Goal: Register for event/course

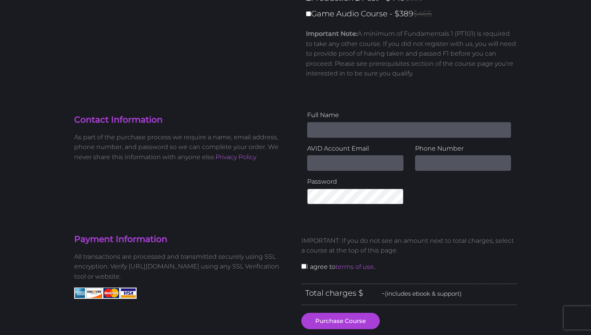
scroll to position [132, 0]
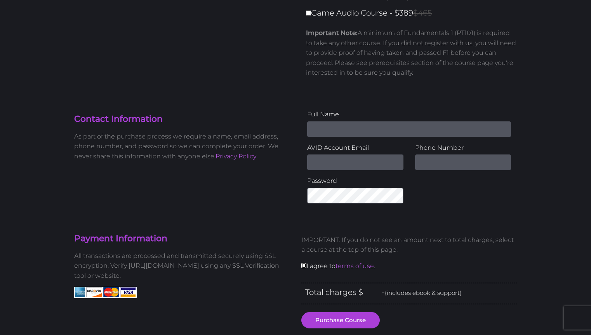
click at [303, 263] on input "checkbox" at bounding box center [304, 265] width 5 height 5
checkbox input "true"
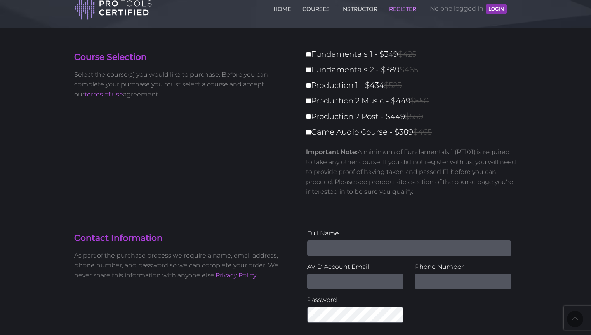
scroll to position [0, 0]
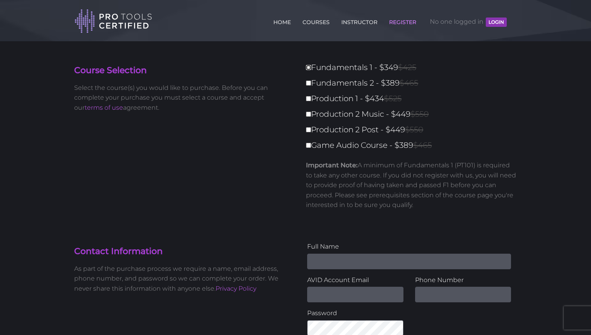
click at [311, 68] on input "Fundamentals 1 - $349 $425" at bounding box center [308, 67] width 5 height 5
checkbox input "true"
type input "349"
click at [494, 23] on button "LOGIN" at bounding box center [496, 21] width 21 height 9
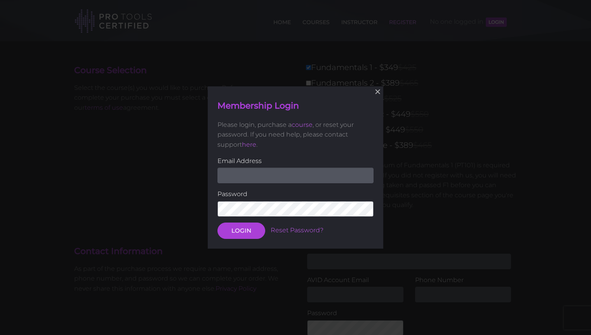
click at [305, 168] on input "email" at bounding box center [296, 175] width 156 height 16
click at [218, 222] on button "LOGIN" at bounding box center [242, 230] width 48 height 16
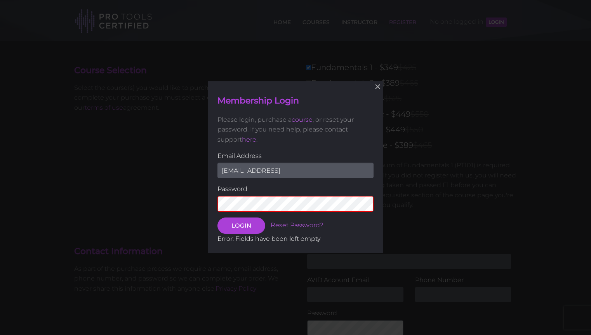
type input "[EMAIL_ADDRESS][DOMAIN_NAME]"
click at [218, 217] on button "LOGIN" at bounding box center [242, 225] width 48 height 16
click at [235, 227] on button "LOGIN" at bounding box center [242, 225] width 48 height 16
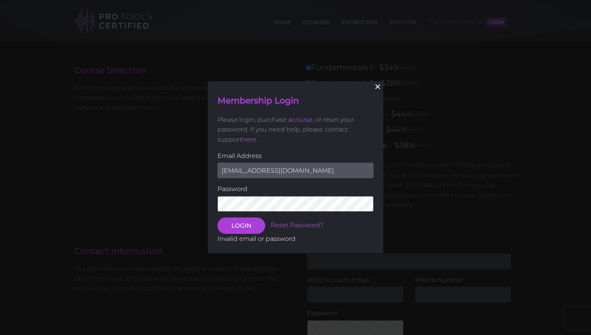
click at [379, 88] on button "×" at bounding box center [378, 86] width 17 height 17
